Goal: Complete application form

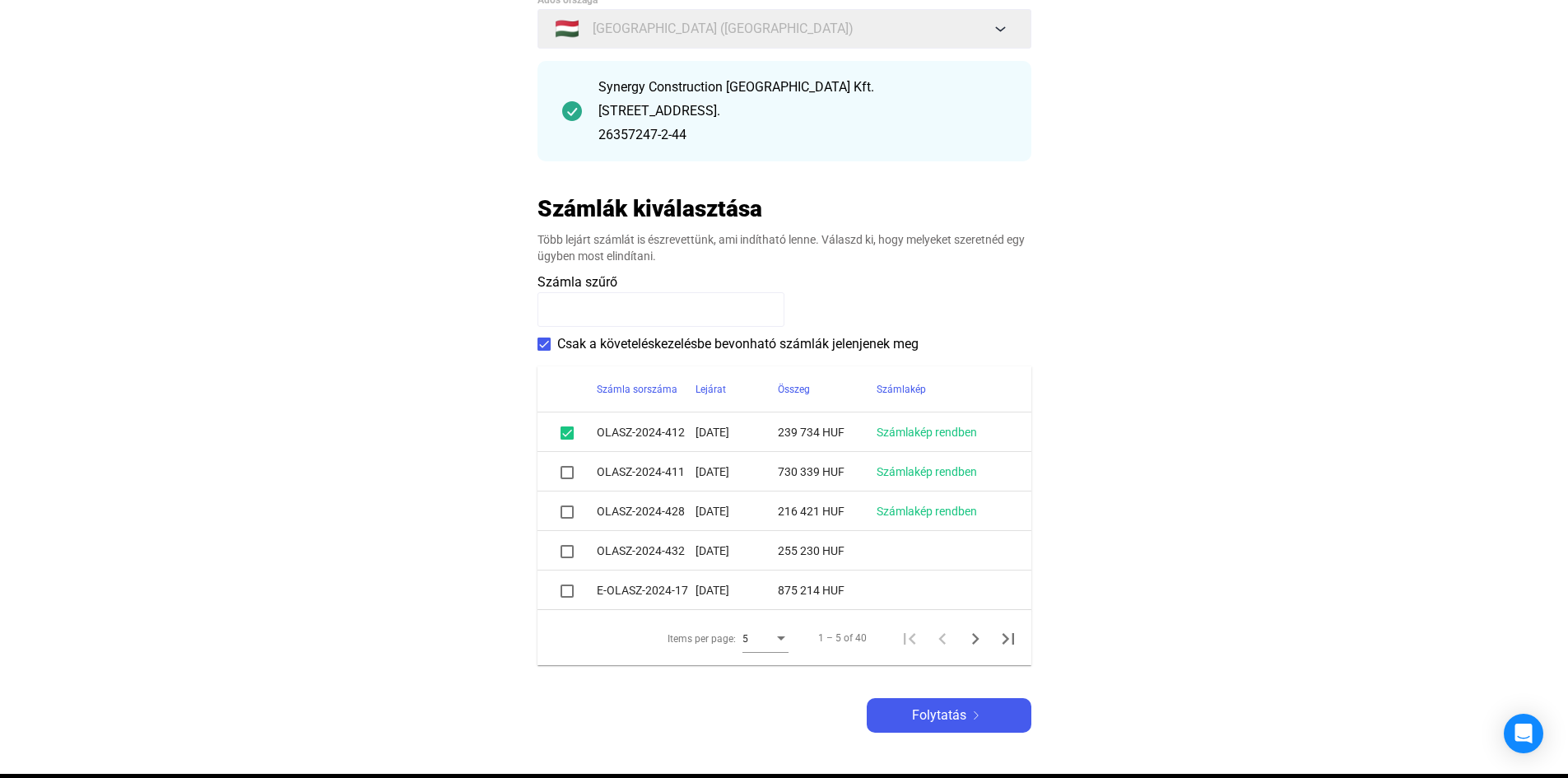
scroll to position [164, 0]
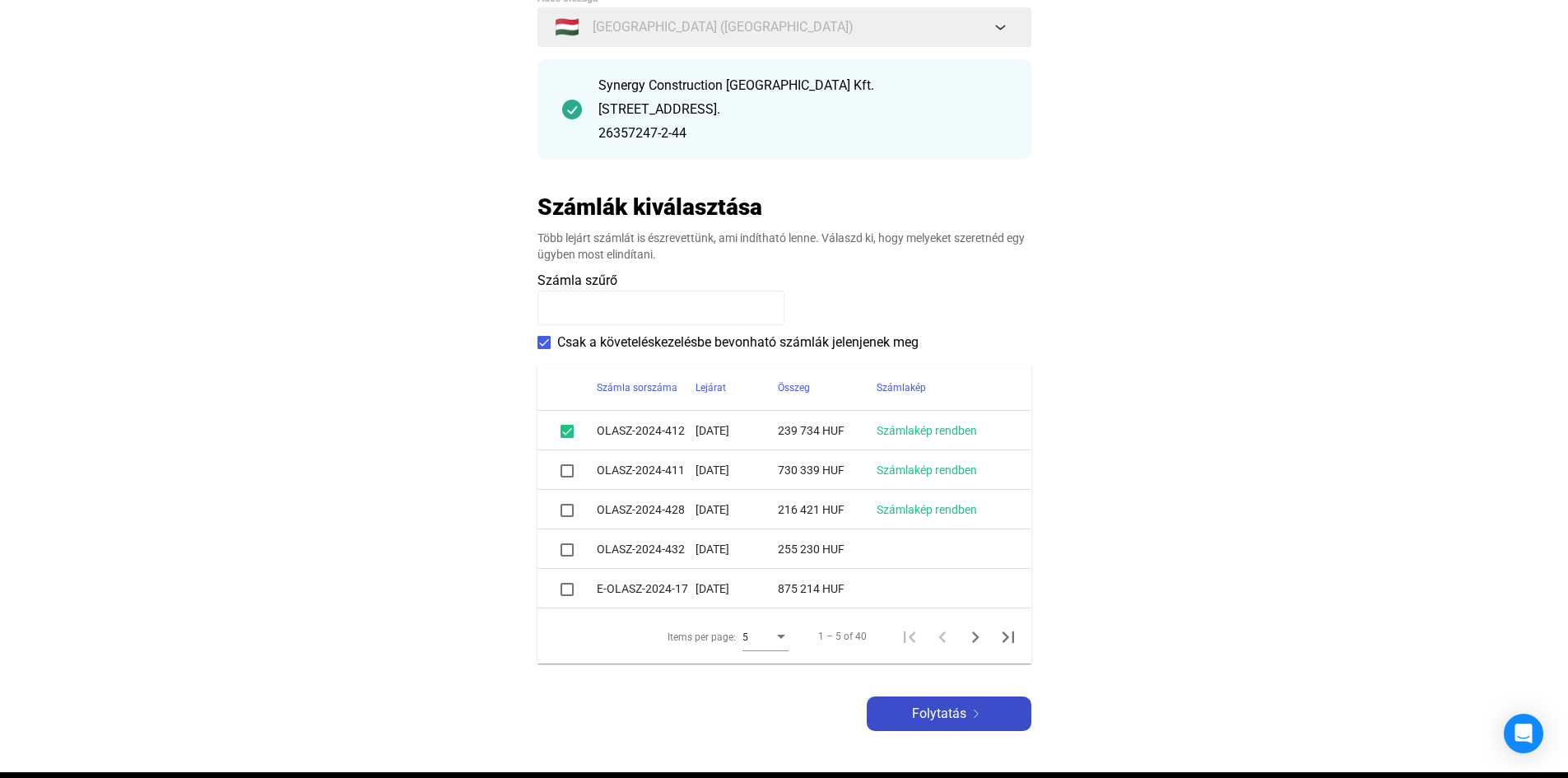
click at [939, 716] on span "Folytatás" at bounding box center [938, 713] width 54 height 20
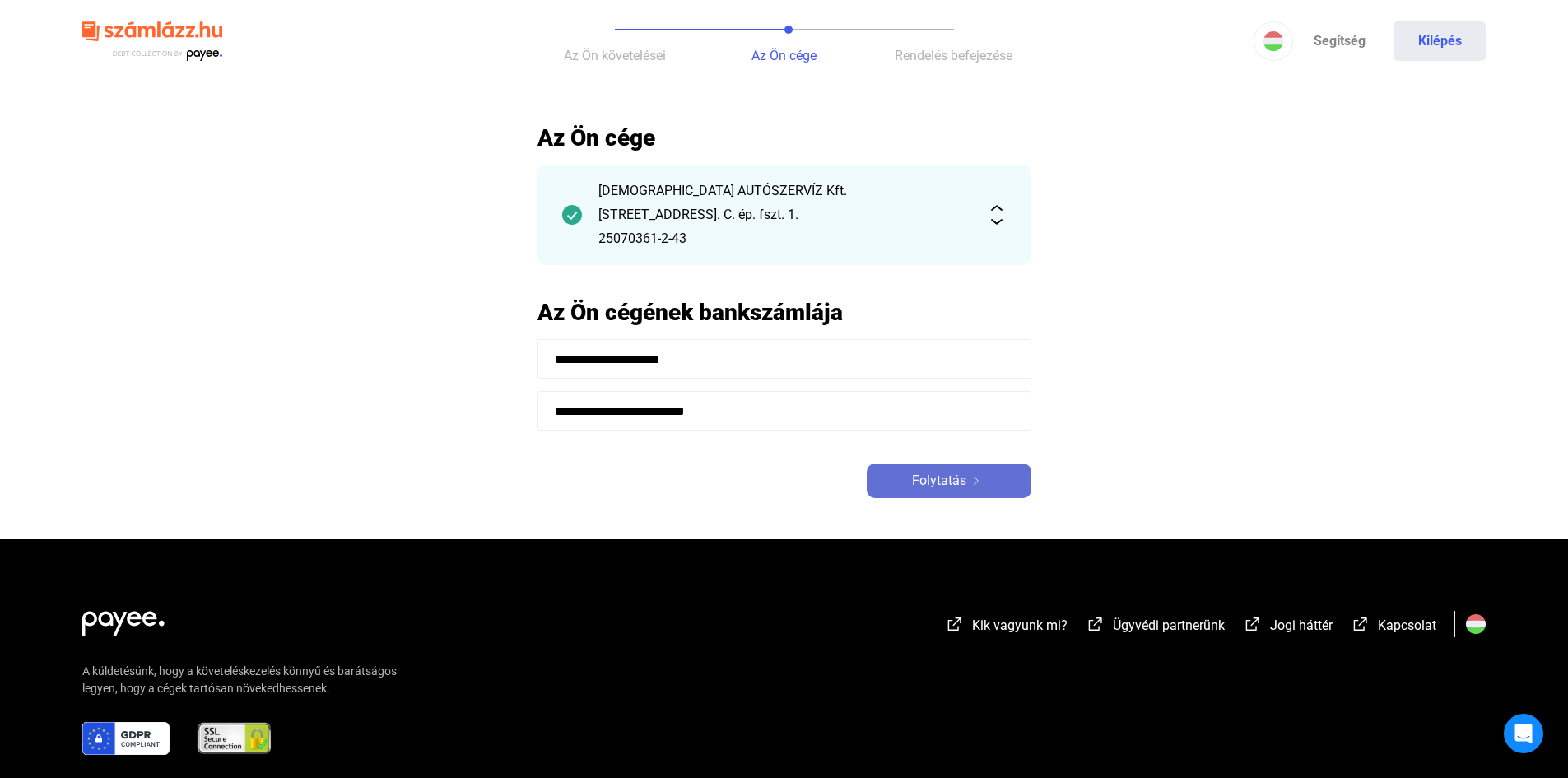
click at [940, 479] on span "Folytatás" at bounding box center [938, 480] width 54 height 20
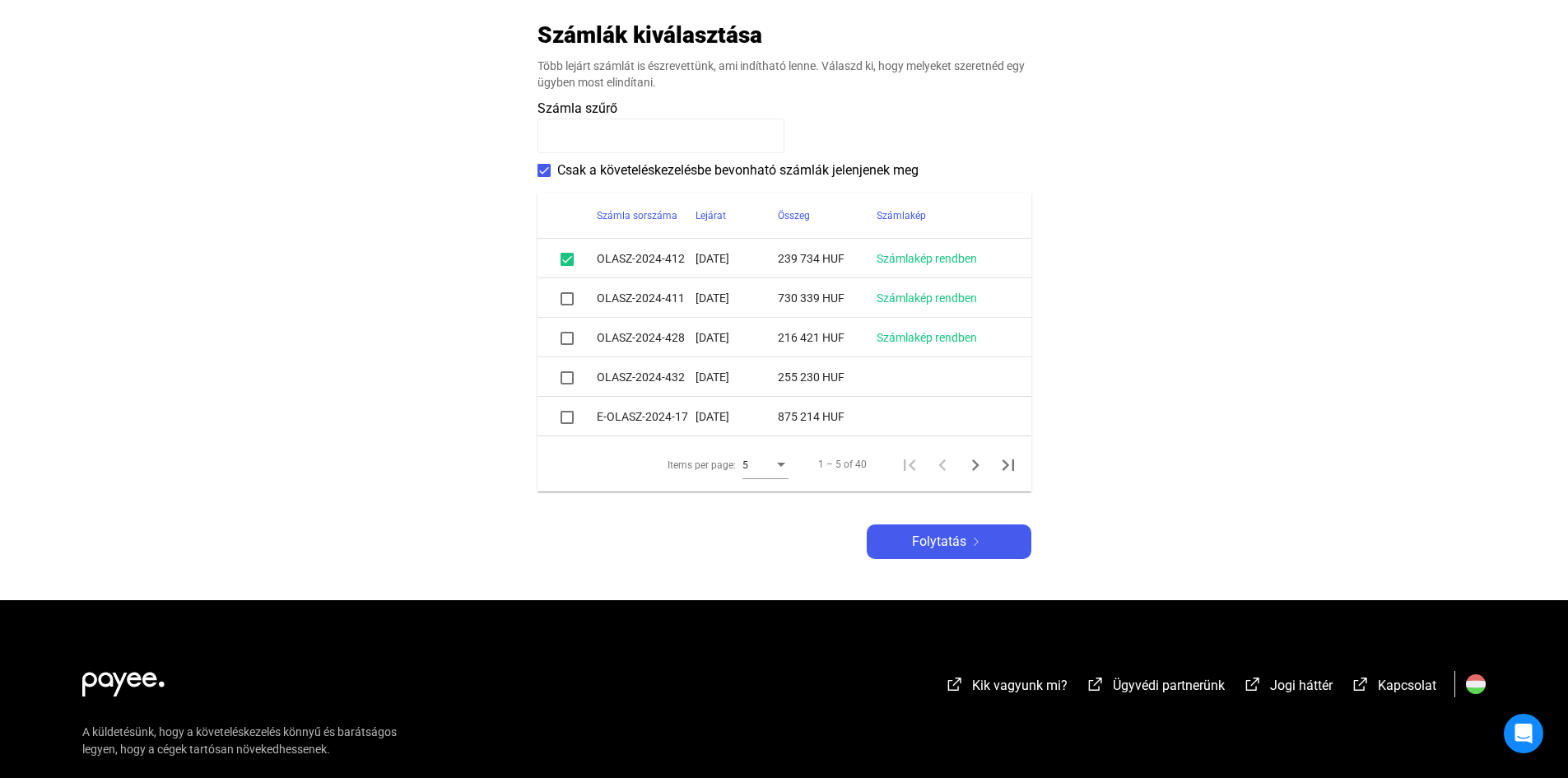
scroll to position [435, 0]
